Goal: Task Accomplishment & Management: Use online tool/utility

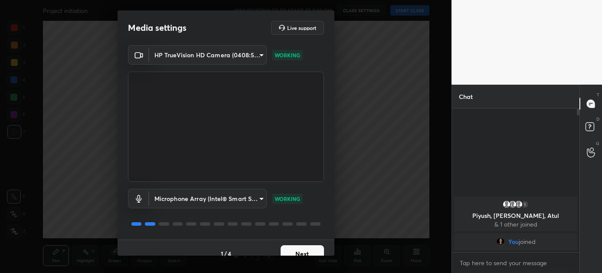
click at [297, 248] on button "Next" at bounding box center [302, 253] width 43 height 17
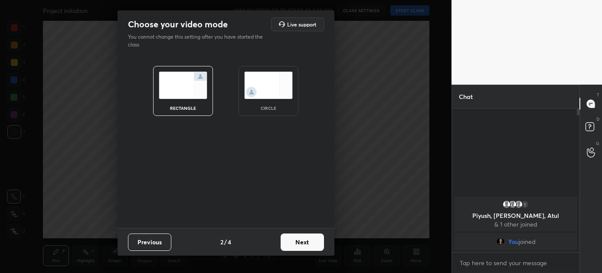
click at [297, 248] on button "Next" at bounding box center [302, 241] width 43 height 17
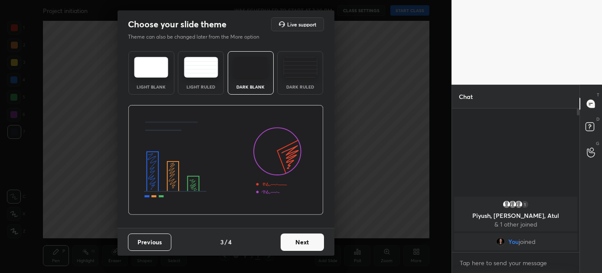
click at [298, 243] on button "Next" at bounding box center [302, 241] width 43 height 17
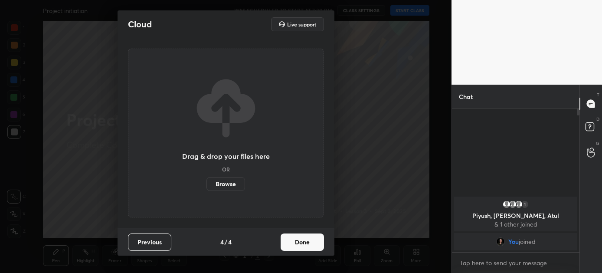
click at [298, 243] on button "Done" at bounding box center [302, 241] width 43 height 17
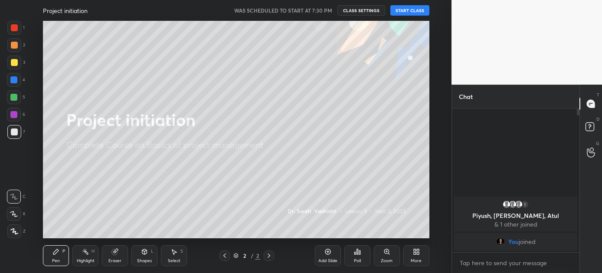
click at [409, 11] on button "START CLASS" at bounding box center [410, 10] width 39 height 10
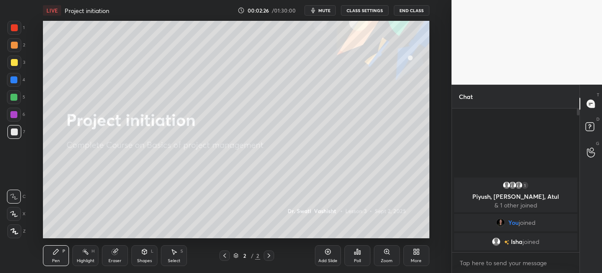
click at [415, 253] on icon at bounding box center [415, 253] width 2 height 2
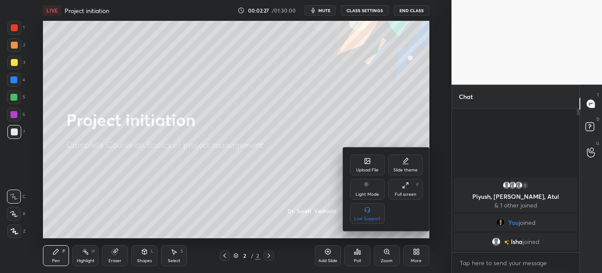
click at [365, 164] on div "Upload File" at bounding box center [367, 165] width 35 height 21
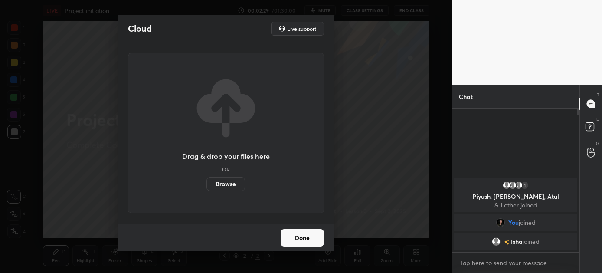
click at [224, 179] on label "Browse" at bounding box center [226, 184] width 39 height 14
click at [207, 179] on input "Browse" at bounding box center [207, 184] width 0 height 14
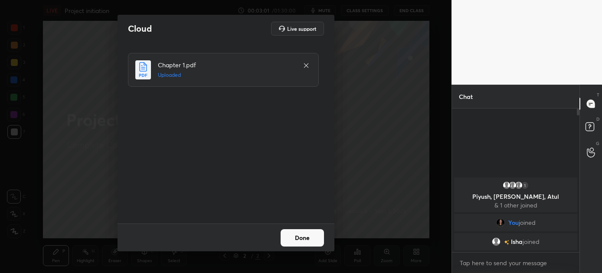
click at [300, 239] on button "Done" at bounding box center [302, 237] width 43 height 17
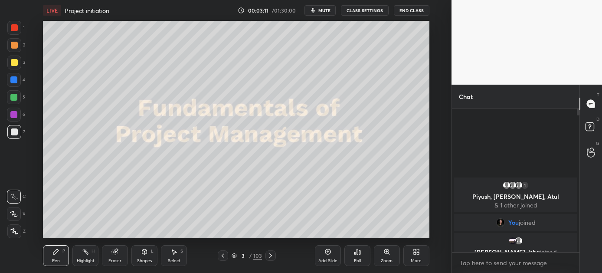
click at [270, 253] on icon at bounding box center [270, 255] width 7 height 7
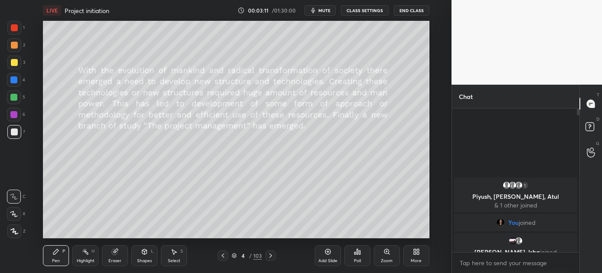
click at [270, 253] on icon at bounding box center [270, 255] width 7 height 7
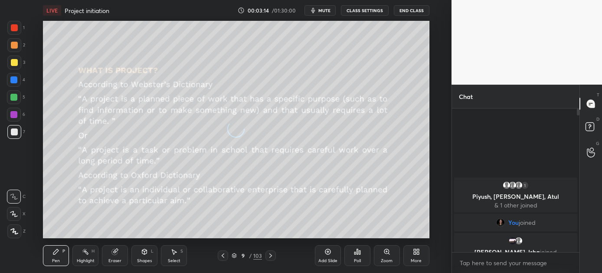
click at [270, 253] on icon at bounding box center [270, 255] width 7 height 7
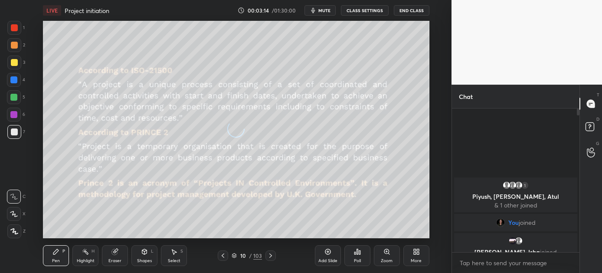
click at [270, 253] on icon at bounding box center [270, 255] width 7 height 7
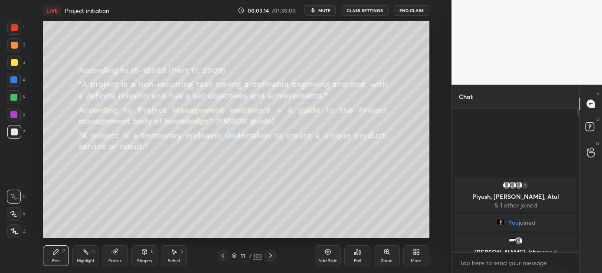
click at [270, 253] on icon at bounding box center [270, 255] width 7 height 7
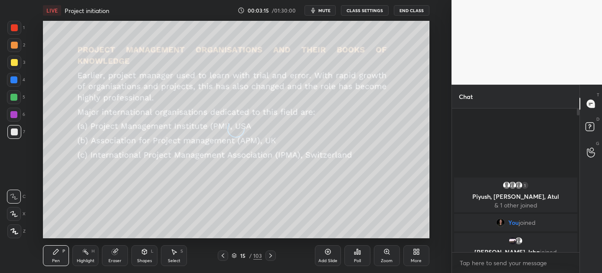
click at [270, 253] on icon at bounding box center [270, 255] width 7 height 7
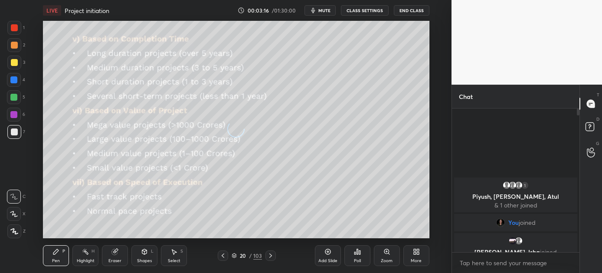
click at [270, 253] on icon at bounding box center [270, 255] width 7 height 7
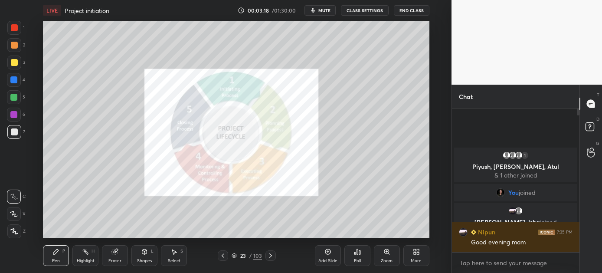
click at [270, 253] on icon at bounding box center [270, 255] width 7 height 7
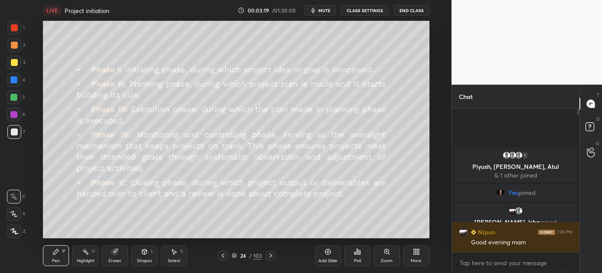
click at [270, 253] on icon at bounding box center [270, 255] width 7 height 7
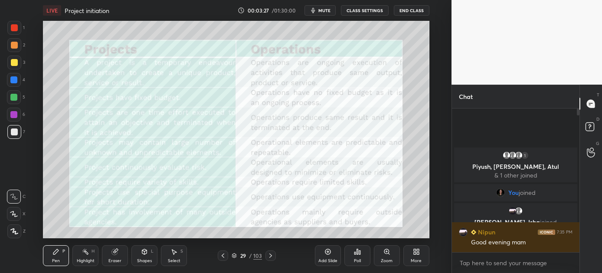
click at [270, 253] on icon at bounding box center [270, 255] width 7 height 7
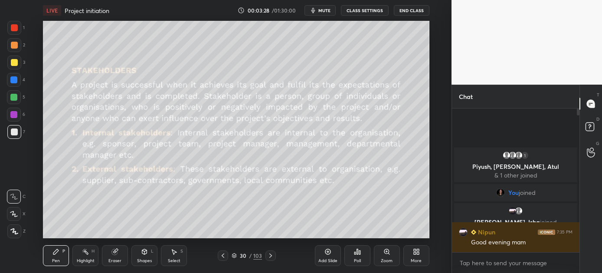
click at [270, 253] on icon at bounding box center [270, 255] width 7 height 7
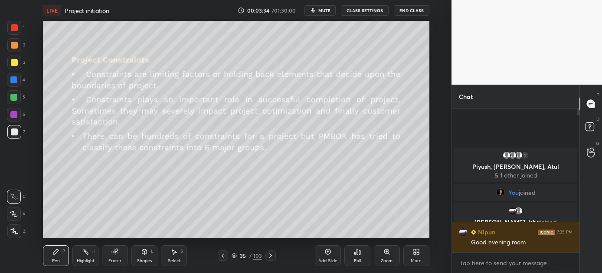
click at [270, 253] on icon at bounding box center [270, 255] width 7 height 7
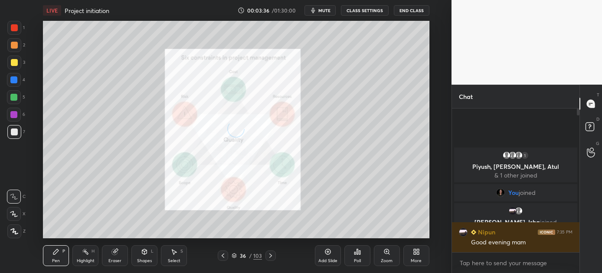
click at [224, 254] on icon at bounding box center [223, 255] width 7 height 7
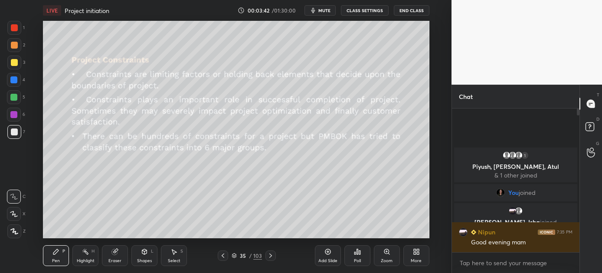
click at [224, 256] on icon at bounding box center [223, 255] width 7 height 7
click at [269, 254] on icon at bounding box center [270, 255] width 7 height 7
click at [16, 97] on div at bounding box center [13, 97] width 7 height 7
click at [144, 254] on icon at bounding box center [144, 251] width 7 height 7
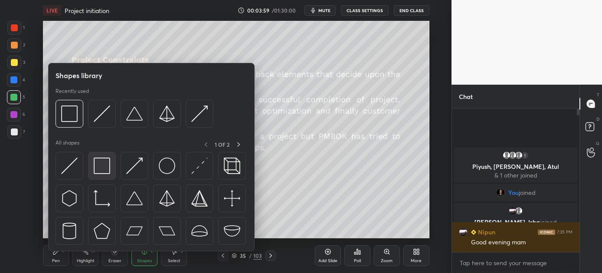
click at [97, 171] on img at bounding box center [102, 166] width 16 height 16
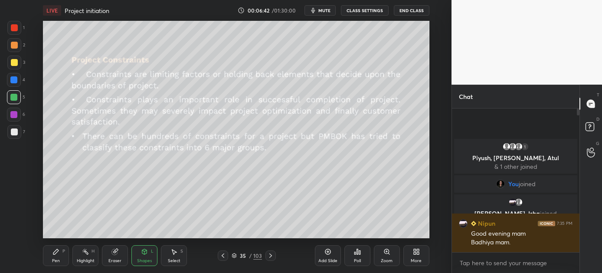
click at [267, 254] on icon at bounding box center [270, 255] width 7 height 7
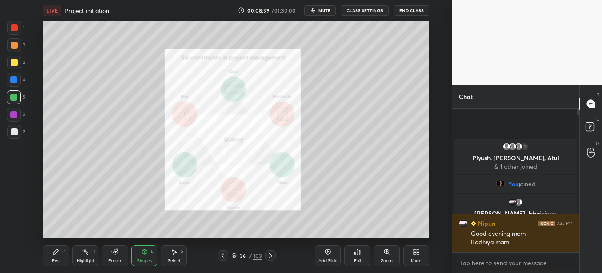
drag, startPoint x: 271, startPoint y: 254, endPoint x: 266, endPoint y: 254, distance: 5.2
click at [270, 254] on icon at bounding box center [270, 255] width 7 height 7
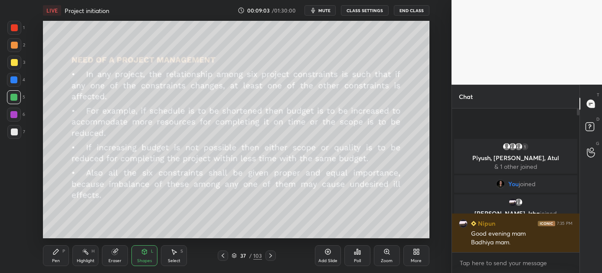
click at [433, 89] on div "Setting up your live class Poll for secs No correct answer Start poll" at bounding box center [236, 129] width 417 height 217
click at [226, 253] on icon at bounding box center [223, 255] width 7 height 7
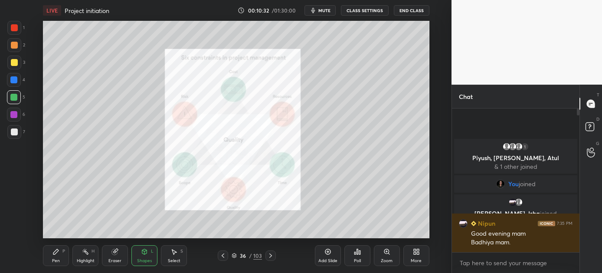
click at [272, 254] on icon at bounding box center [270, 255] width 7 height 7
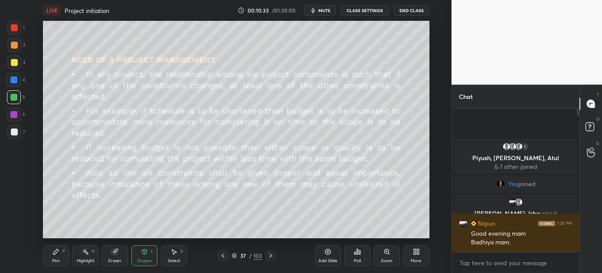
click at [269, 251] on div at bounding box center [271, 255] width 10 height 10
click at [222, 257] on icon at bounding box center [223, 255] width 7 height 7
click at [271, 254] on icon at bounding box center [270, 255] width 7 height 7
click at [51, 253] on div "Pen P" at bounding box center [56, 255] width 26 height 21
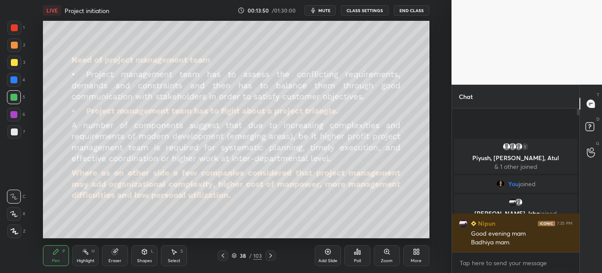
click at [224, 253] on icon at bounding box center [223, 255] width 7 height 7
click at [225, 253] on icon at bounding box center [223, 255] width 7 height 7
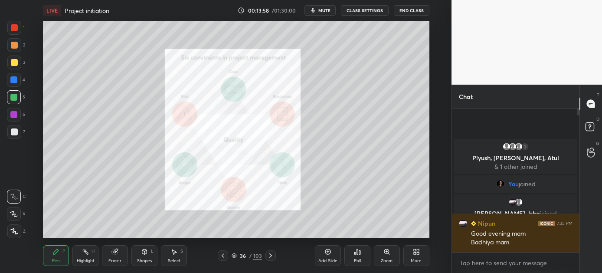
click at [271, 254] on icon at bounding box center [270, 255] width 7 height 7
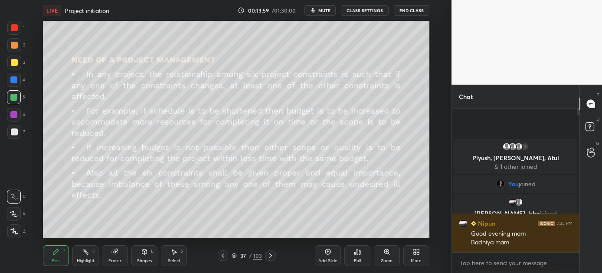
click at [270, 253] on icon at bounding box center [270, 255] width 7 height 7
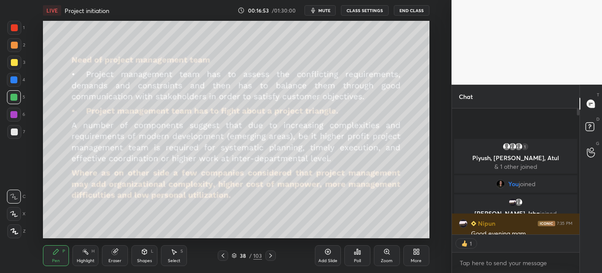
scroll to position [3, 3]
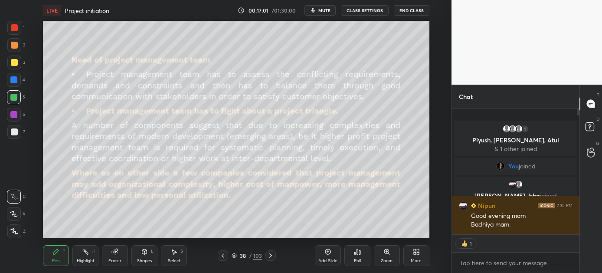
click at [270, 253] on icon at bounding box center [271, 255] width 3 height 4
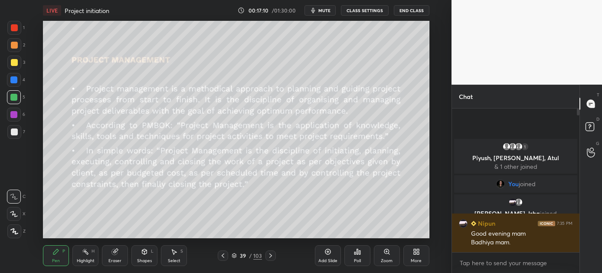
click at [146, 252] on icon at bounding box center [144, 251] width 5 height 5
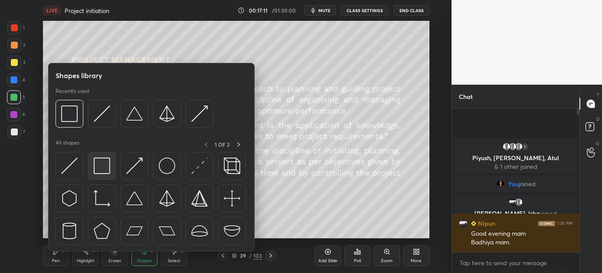
click at [102, 162] on img at bounding box center [102, 166] width 16 height 16
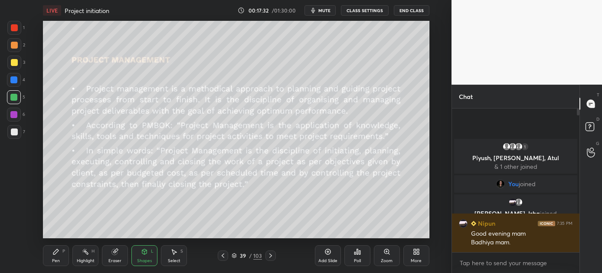
click at [59, 255] on div "Pen P" at bounding box center [56, 255] width 26 height 21
click at [270, 255] on icon at bounding box center [270, 255] width 7 height 7
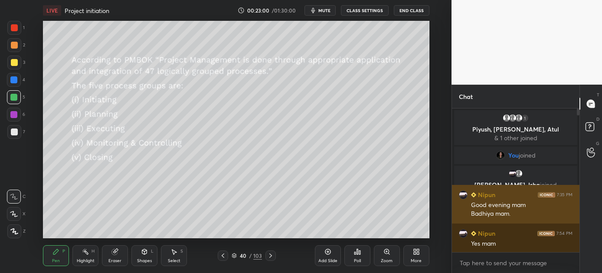
scroll to position [1, 0]
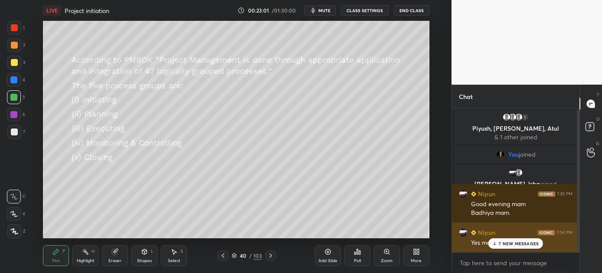
click at [503, 241] on p "7 NEW MESSAGES" at bounding box center [519, 243] width 40 height 5
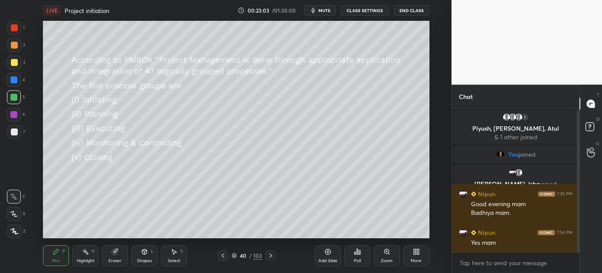
drag, startPoint x: 270, startPoint y: 254, endPoint x: 266, endPoint y: 254, distance: 4.8
click at [270, 254] on icon at bounding box center [271, 255] width 3 height 4
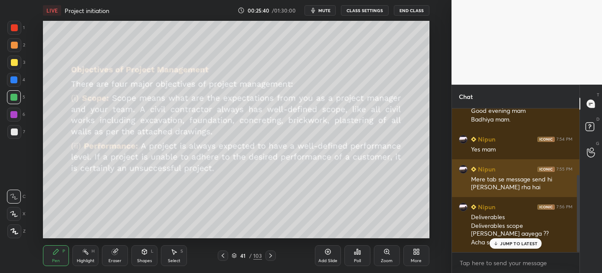
scroll to position [124, 0]
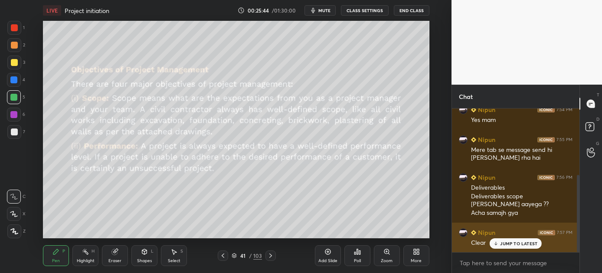
click at [519, 243] on p "JUMP TO LATEST" at bounding box center [518, 243] width 37 height 5
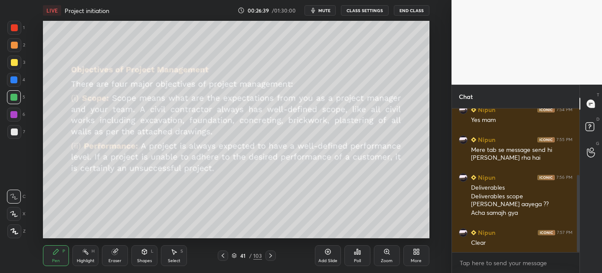
click at [271, 254] on icon at bounding box center [270, 255] width 7 height 7
click at [225, 254] on icon at bounding box center [223, 255] width 7 height 7
click at [224, 254] on icon at bounding box center [223, 255] width 7 height 7
click at [270, 255] on icon at bounding box center [270, 255] width 7 height 7
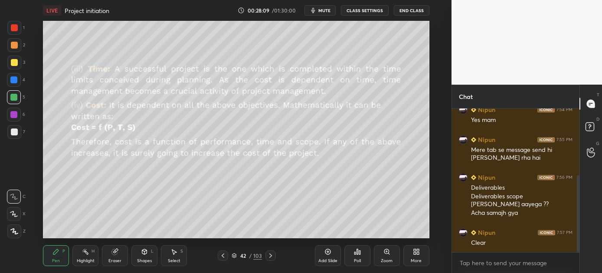
click at [223, 255] on icon at bounding box center [223, 255] width 7 height 7
drag, startPoint x: 272, startPoint y: 252, endPoint x: 263, endPoint y: 243, distance: 12.9
click at [272, 252] on icon at bounding box center [270, 255] width 7 height 7
click at [270, 256] on icon at bounding box center [270, 255] width 7 height 7
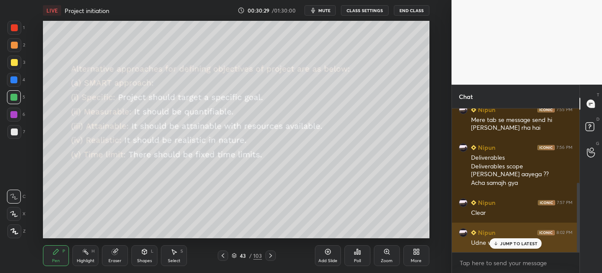
click at [519, 241] on p "JUMP TO LATEST" at bounding box center [518, 243] width 37 height 5
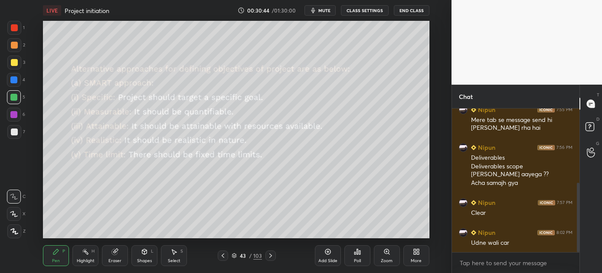
click at [270, 255] on icon at bounding box center [270, 255] width 7 height 7
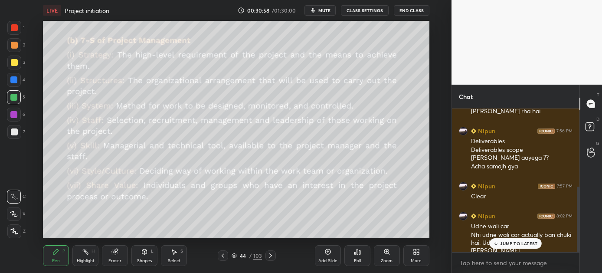
click at [520, 240] on div "JUMP TO LATEST" at bounding box center [516, 243] width 52 height 10
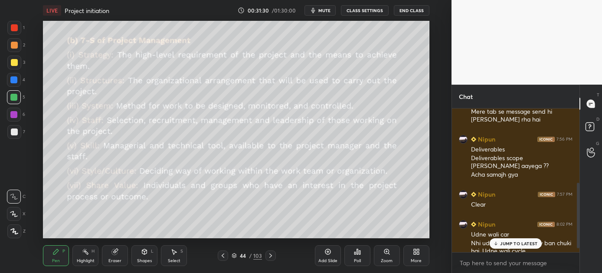
click at [510, 241] on p "JUMP TO LATEST" at bounding box center [518, 243] width 37 height 5
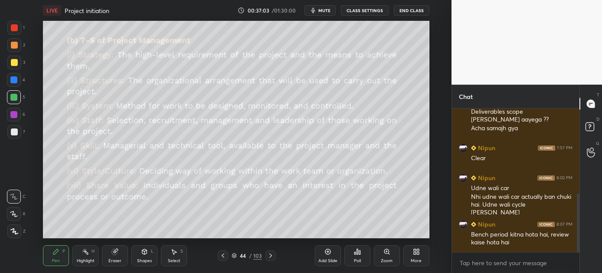
scroll to position [253, 0]
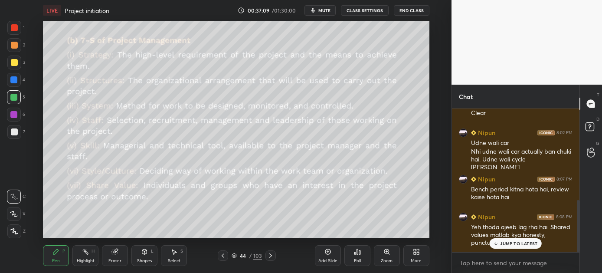
click at [509, 241] on p "JUMP TO LATEST" at bounding box center [518, 243] width 37 height 5
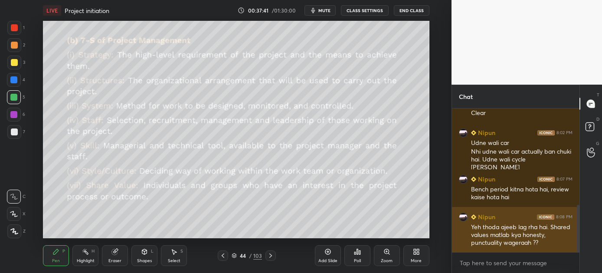
scroll to position [292, 0]
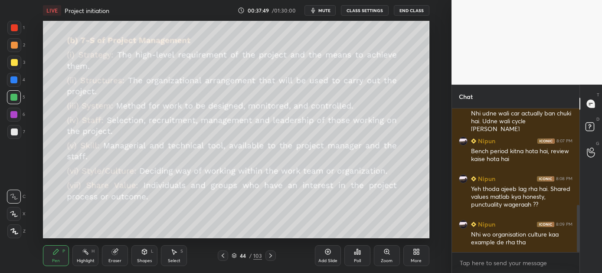
click at [327, 8] on span "mute" at bounding box center [325, 10] width 12 height 6
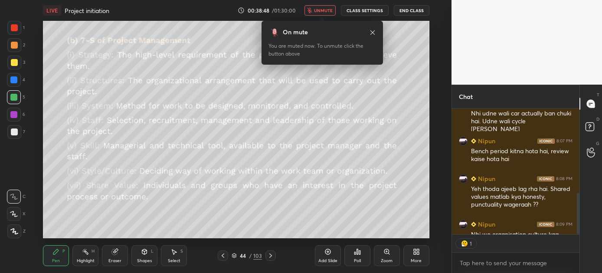
scroll to position [3, 3]
click at [318, 12] on span "unmute" at bounding box center [323, 10] width 19 height 6
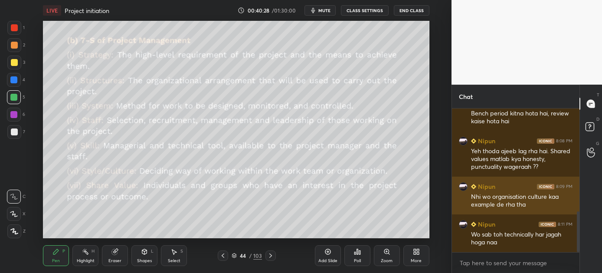
scroll to position [359, 0]
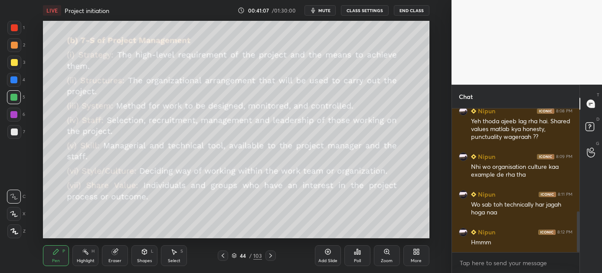
click at [270, 254] on icon at bounding box center [271, 255] width 3 height 4
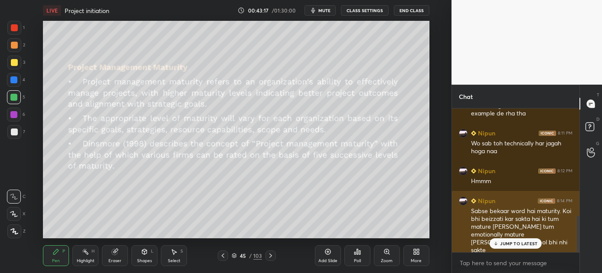
scroll to position [420, 0]
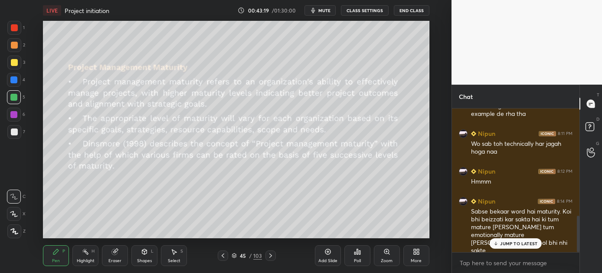
click at [508, 243] on p "JUMP TO LATEST" at bounding box center [518, 243] width 37 height 5
click at [271, 257] on icon at bounding box center [270, 255] width 7 height 7
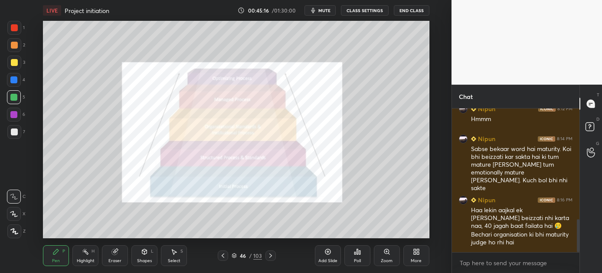
scroll to position [513, 0]
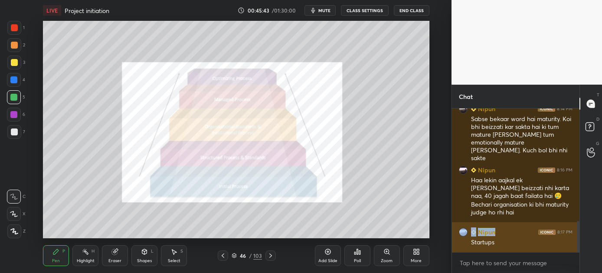
drag, startPoint x: 534, startPoint y: 213, endPoint x: 502, endPoint y: 236, distance: 39.2
click at [522, 244] on div "Startups" at bounding box center [522, 242] width 102 height 9
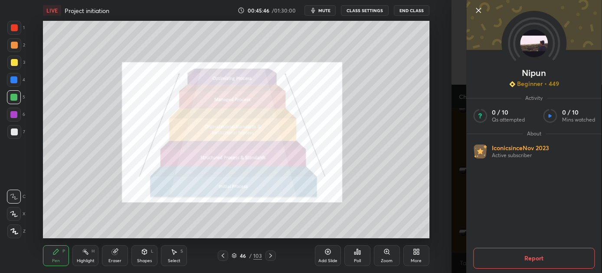
click at [477, 10] on icon at bounding box center [479, 10] width 10 height 10
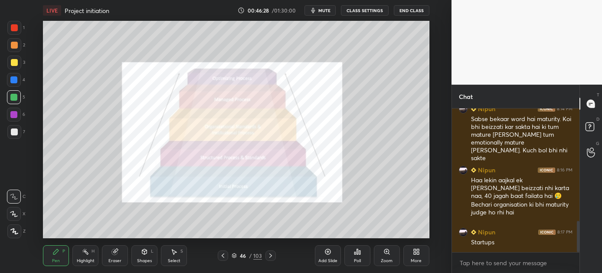
click at [270, 255] on icon at bounding box center [270, 255] width 7 height 7
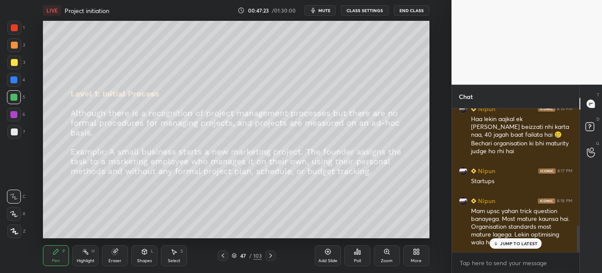
scroll to position [619, 0]
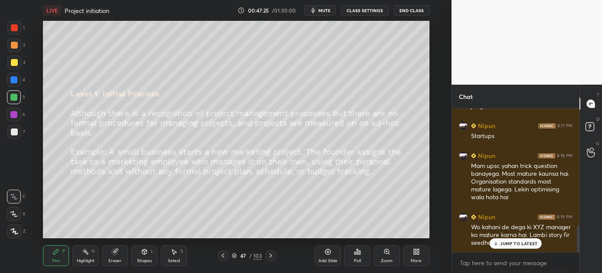
click at [507, 241] on p "JUMP TO LATEST" at bounding box center [518, 243] width 37 height 5
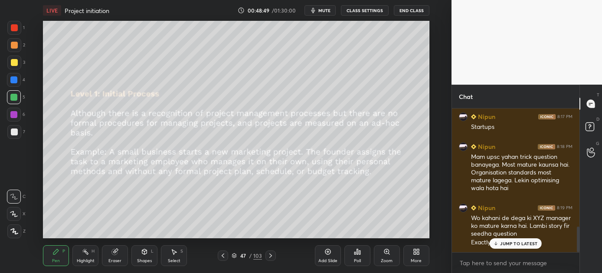
scroll to position [665, 0]
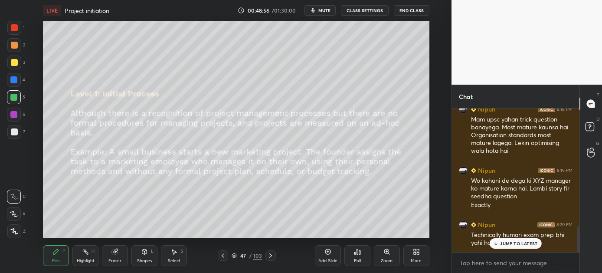
click at [526, 243] on p "JUMP TO LATEST" at bounding box center [518, 243] width 37 height 5
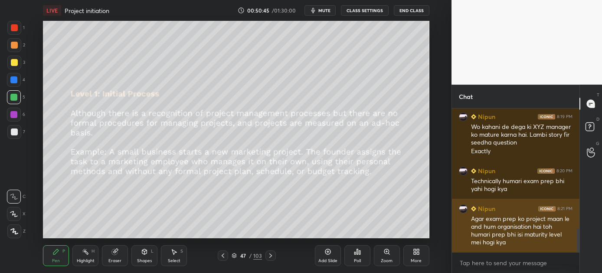
scroll to position [757, 0]
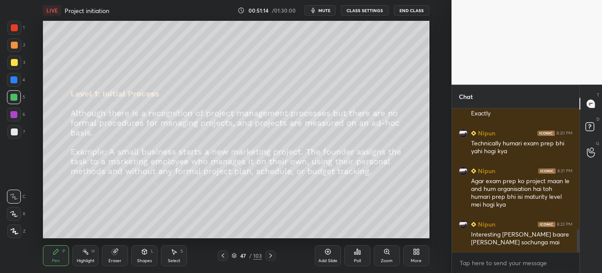
click at [271, 256] on icon at bounding box center [270, 255] width 7 height 7
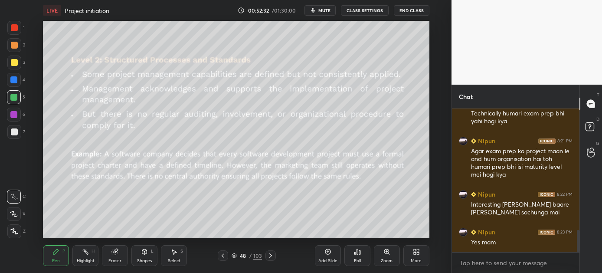
click at [268, 258] on icon at bounding box center [270, 255] width 7 height 7
click at [271, 254] on icon at bounding box center [270, 255] width 7 height 7
click at [270, 253] on icon at bounding box center [270, 255] width 7 height 7
click at [224, 254] on icon at bounding box center [223, 255] width 7 height 7
click at [223, 254] on icon at bounding box center [223, 255] width 7 height 7
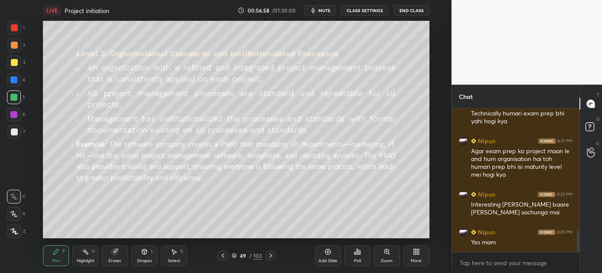
click at [223, 254] on icon at bounding box center [223, 255] width 7 height 7
click at [224, 253] on icon at bounding box center [223, 255] width 7 height 7
click at [223, 253] on icon at bounding box center [223, 255] width 7 height 7
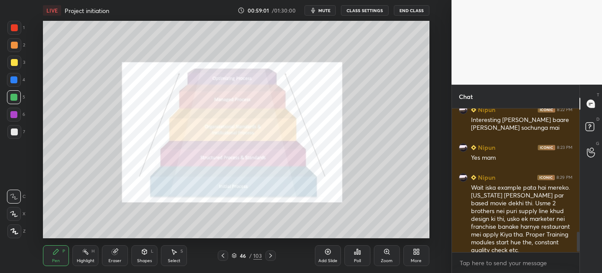
scroll to position [901, 0]
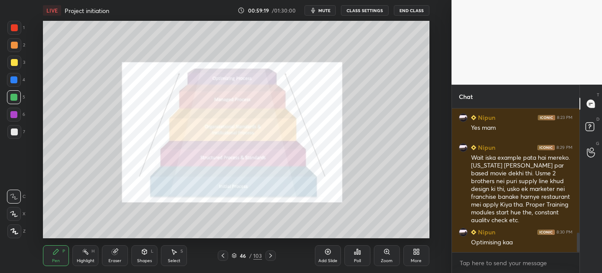
click at [267, 255] on icon at bounding box center [270, 255] width 7 height 7
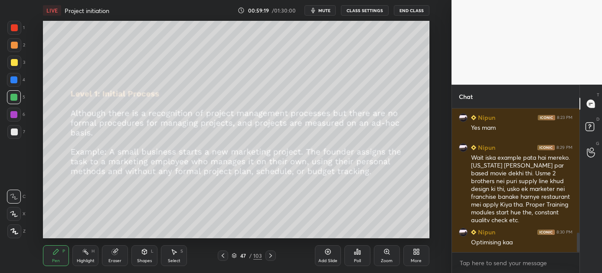
click at [267, 255] on icon at bounding box center [270, 255] width 7 height 7
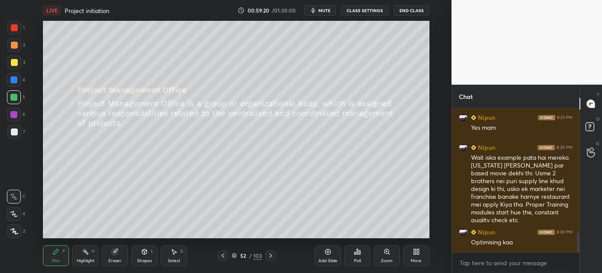
click at [267, 255] on icon at bounding box center [270, 255] width 7 height 7
click at [223, 254] on icon at bounding box center [223, 255] width 7 height 7
click at [270, 254] on icon at bounding box center [270, 255] width 7 height 7
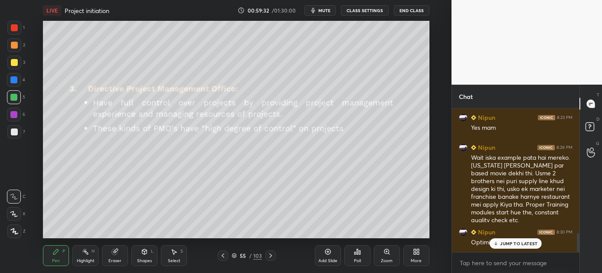
scroll to position [947, 0]
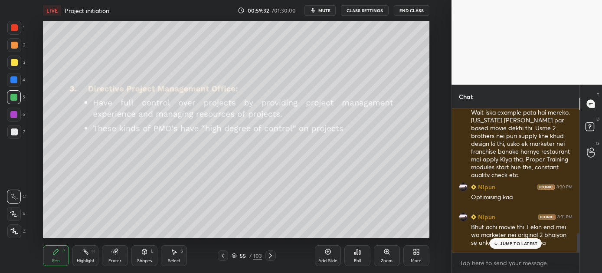
click at [270, 254] on icon at bounding box center [270, 255] width 7 height 7
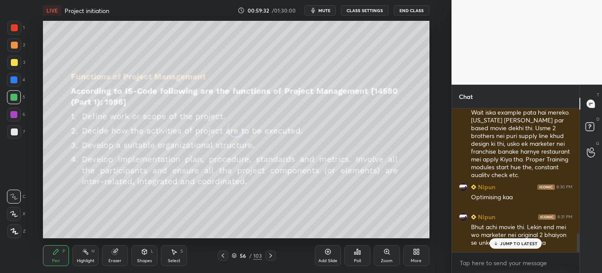
click at [270, 254] on icon at bounding box center [270, 255] width 7 height 7
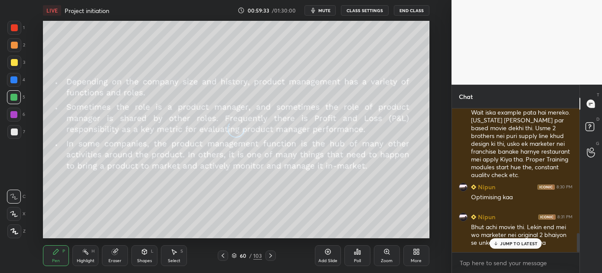
click at [270, 254] on icon at bounding box center [270, 255] width 7 height 7
click at [523, 244] on p "JUMP TO LATEST" at bounding box center [518, 243] width 37 height 5
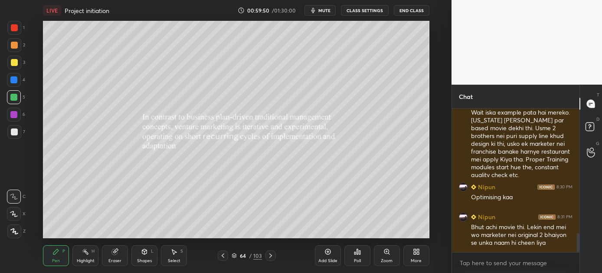
click at [270, 255] on icon at bounding box center [270, 255] width 7 height 7
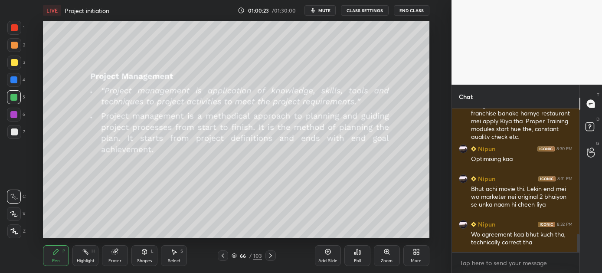
click at [411, 8] on button "End Class" at bounding box center [412, 10] width 36 height 10
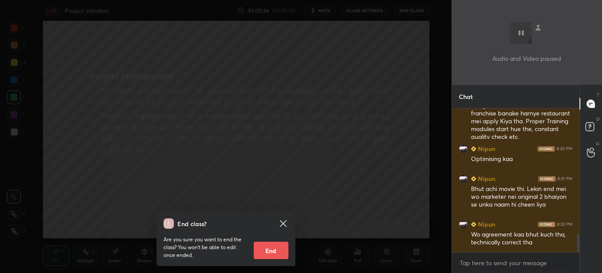
click at [266, 252] on button "End" at bounding box center [271, 250] width 35 height 17
type textarea "x"
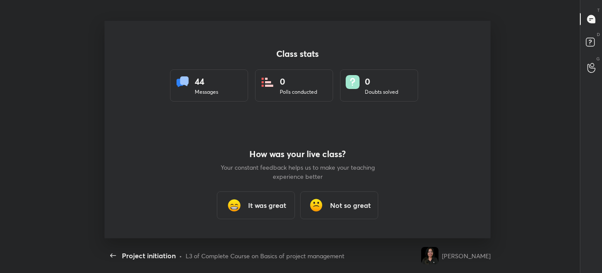
scroll to position [0, 0]
